Goal: Task Accomplishment & Management: Use online tool/utility

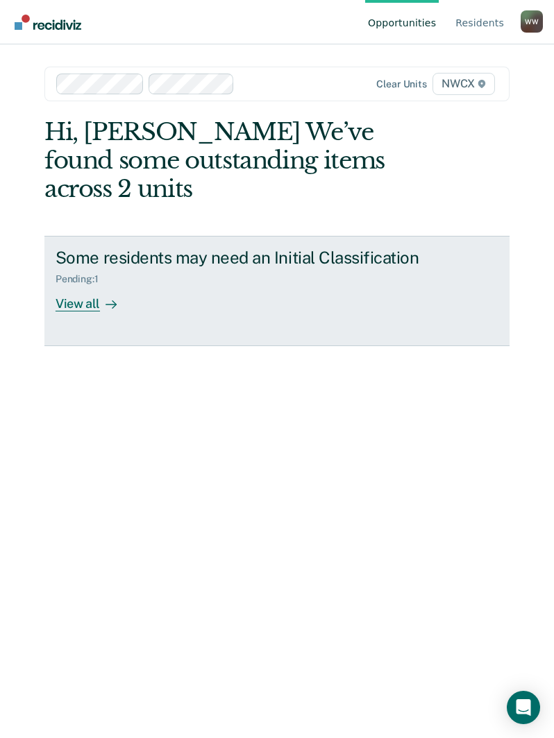
click at [105, 300] on icon at bounding box center [110, 304] width 11 height 11
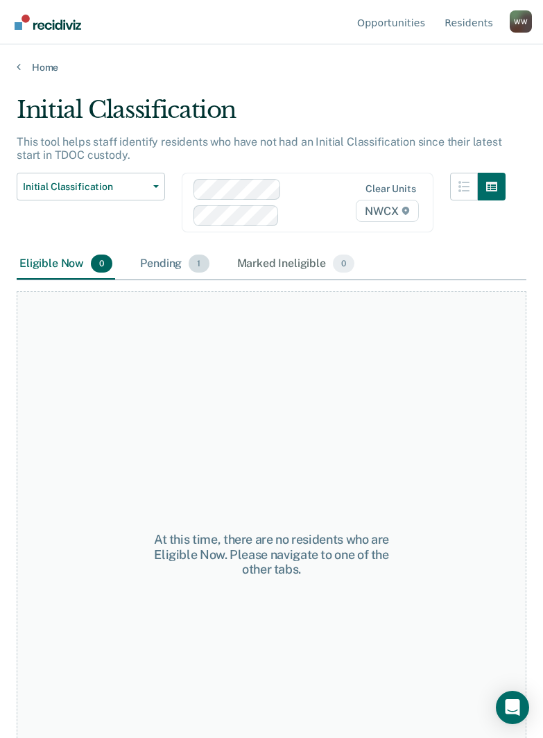
click at [180, 267] on div "Pending 1" at bounding box center [174, 264] width 74 height 31
